Goal: Book appointment/travel/reservation

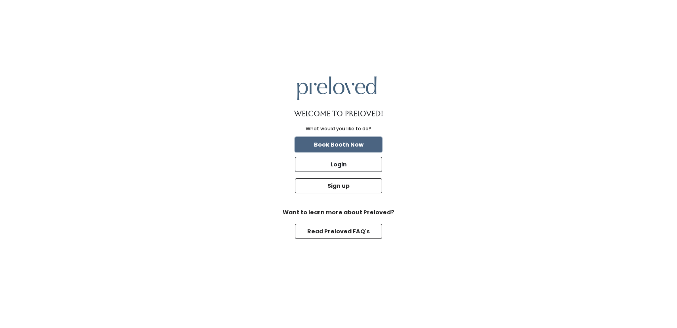
click at [357, 149] on button "Book Booth Now" at bounding box center [338, 144] width 87 height 15
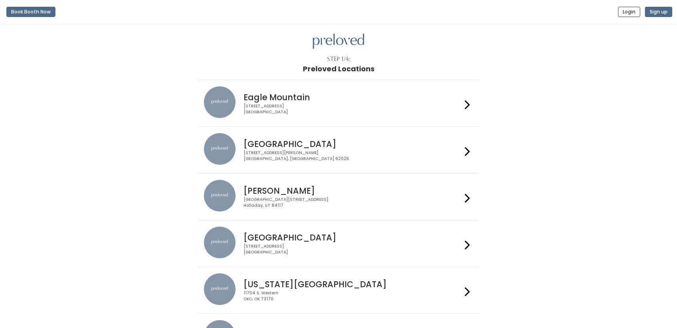
click at [401, 251] on div "[STREET_ADDRESS]" at bounding box center [353, 249] width 218 height 11
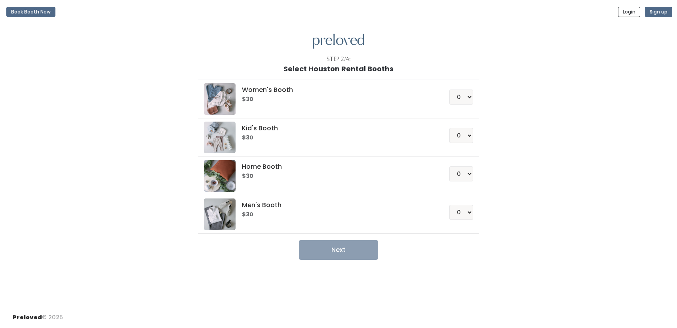
click at [473, 95] on li "Women's Booth $30 0 1 2 3 4" at bounding box center [338, 99] width 281 height 39
click at [471, 97] on select "0 1 2 3 4" at bounding box center [461, 96] width 24 height 15
select select "1"
click at [449, 89] on select "0 1 2 3 4" at bounding box center [461, 96] width 24 height 15
click at [352, 252] on button "Next" at bounding box center [338, 250] width 79 height 20
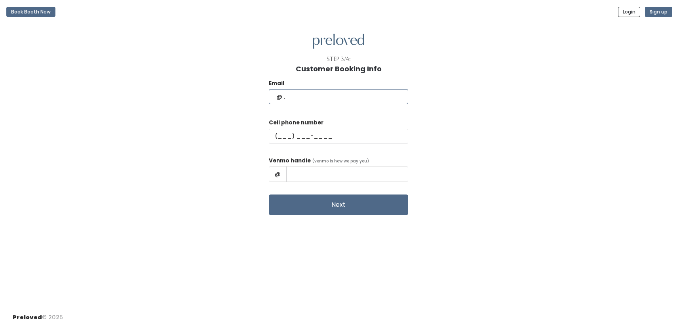
click at [359, 97] on input "text" at bounding box center [338, 96] width 139 height 15
type input "karaschaefer@yahoo.com"
type input "(281) 961-9088"
click at [356, 171] on input "Kara Everson Schaefer" at bounding box center [347, 173] width 122 height 15
drag, startPoint x: 379, startPoint y: 174, endPoint x: 299, endPoint y: 176, distance: 80.0
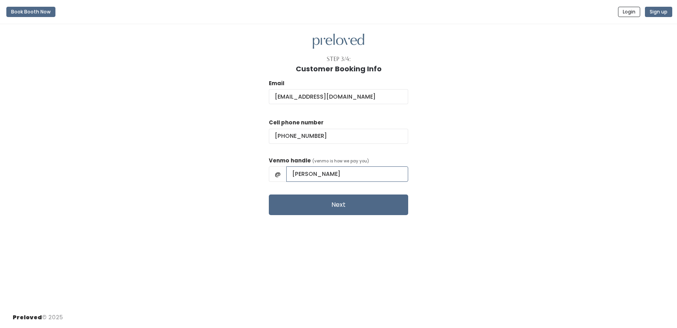
click at [299, 176] on div "@ Kara Everson Schaefer" at bounding box center [338, 173] width 139 height 15
type input "Kara-Schaefer-3"
click at [328, 209] on button "Next" at bounding box center [338, 204] width 139 height 21
